Goal: Information Seeking & Learning: Learn about a topic

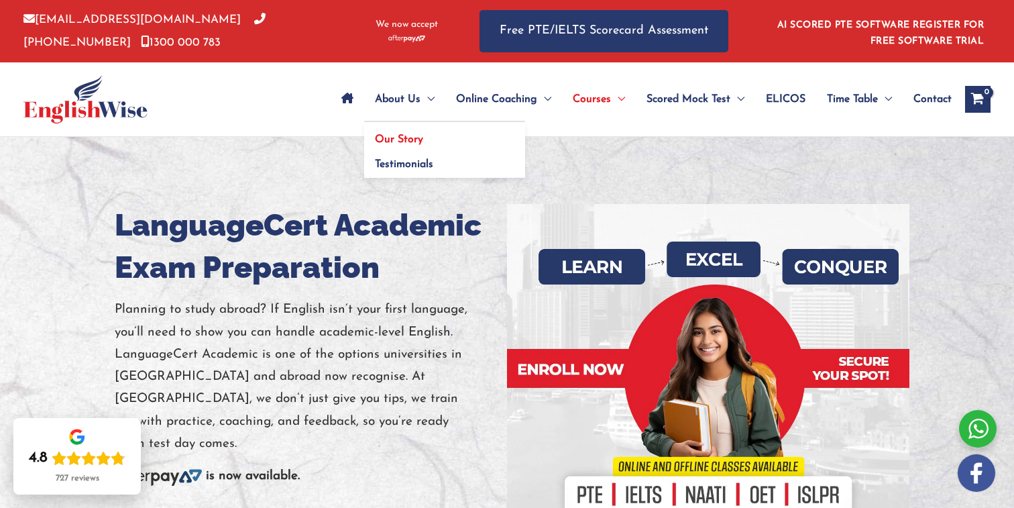
click at [375, 137] on span "Our Story" at bounding box center [399, 139] width 48 height 11
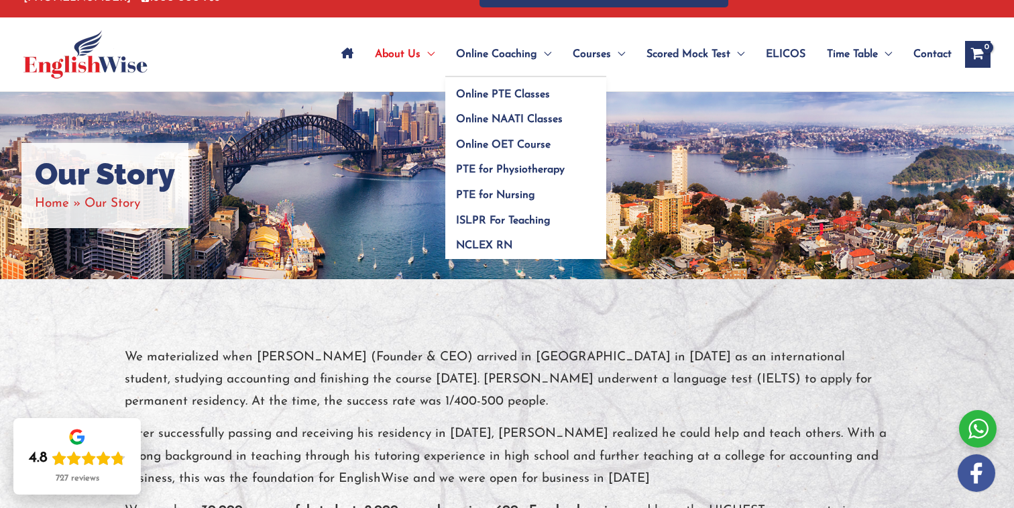
scroll to position [45, 0]
click at [483, 141] on span "Online OET Course" at bounding box center [503, 144] width 95 height 11
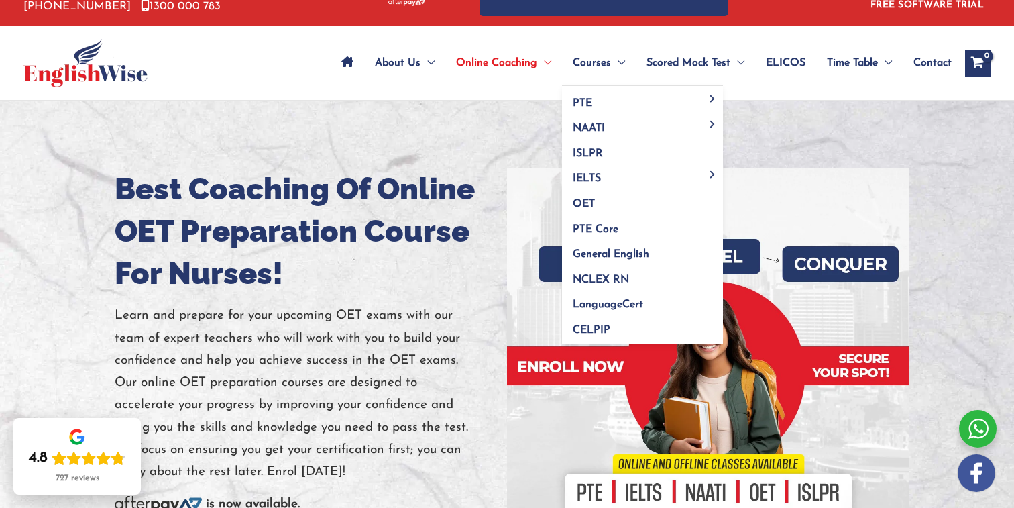
scroll to position [36, 0]
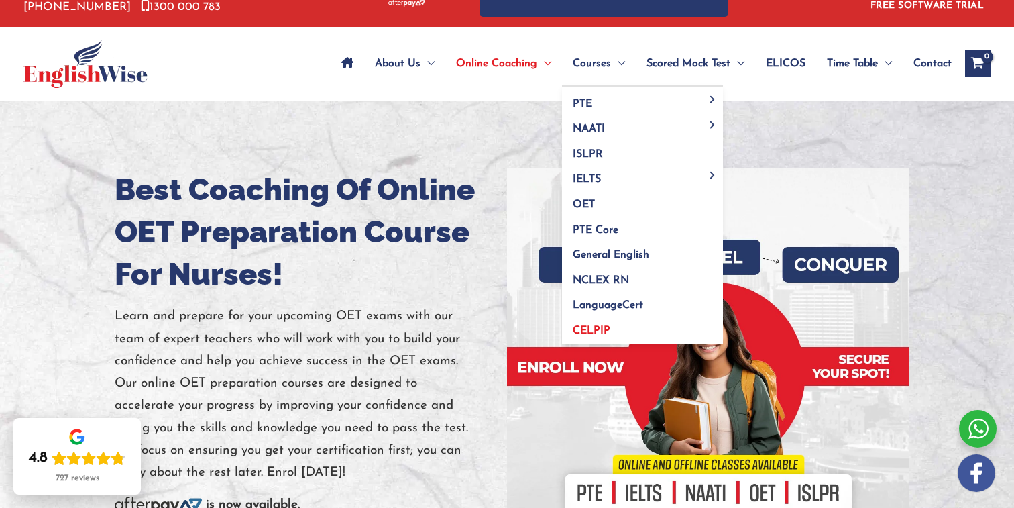
click at [573, 329] on span "CELPIP" at bounding box center [592, 330] width 38 height 11
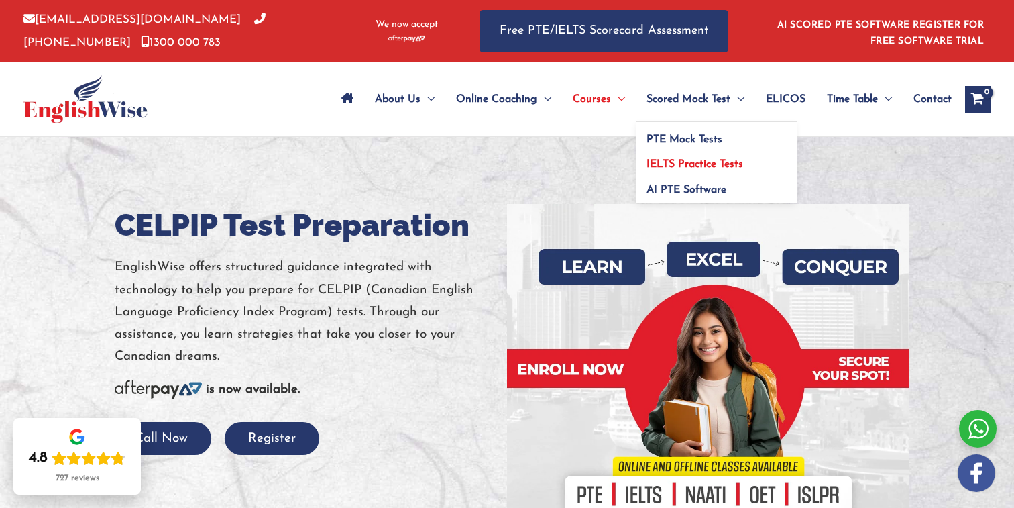
click at [680, 165] on span "IELTS Practice Tests" at bounding box center [694, 164] width 97 height 11
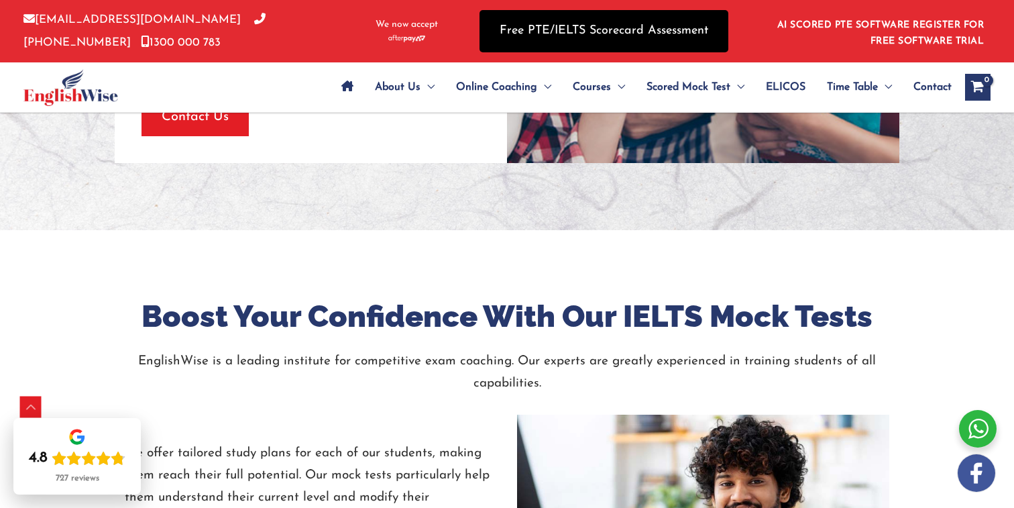
scroll to position [1576, 0]
